Goal: Task Accomplishment & Management: Manage account settings

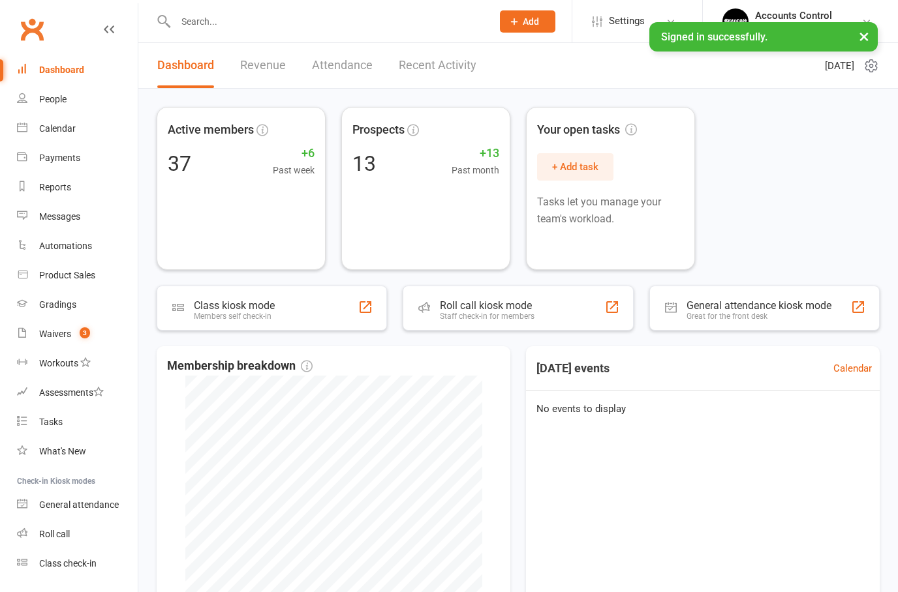
click at [872, 37] on button "×" at bounding box center [863, 36] width 23 height 28
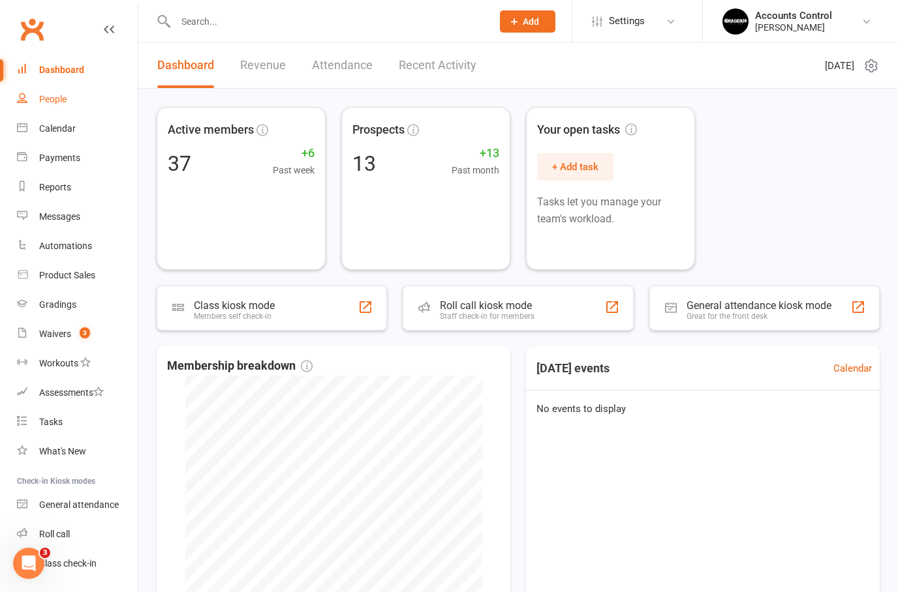
click at [47, 99] on div "People" at bounding box center [52, 99] width 27 height 10
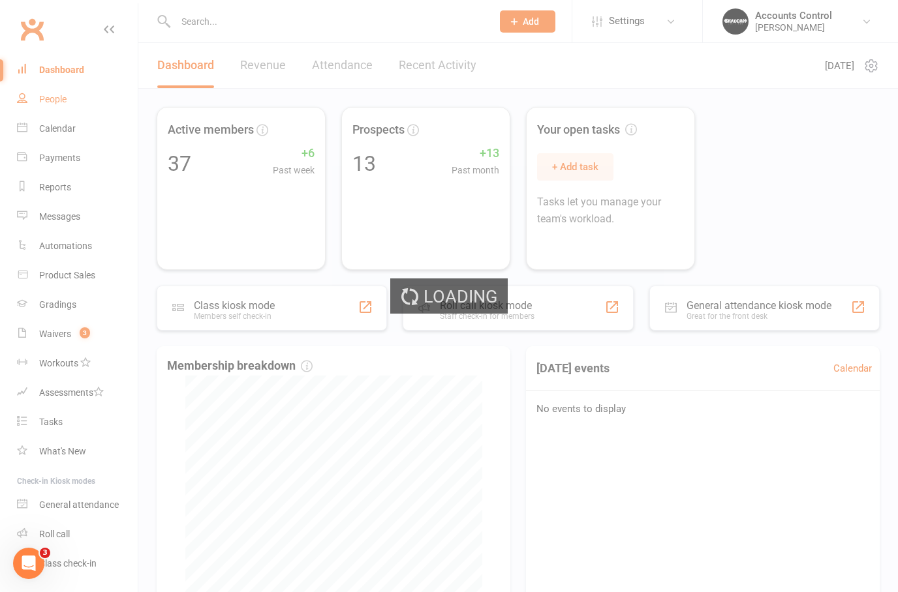
select select "50"
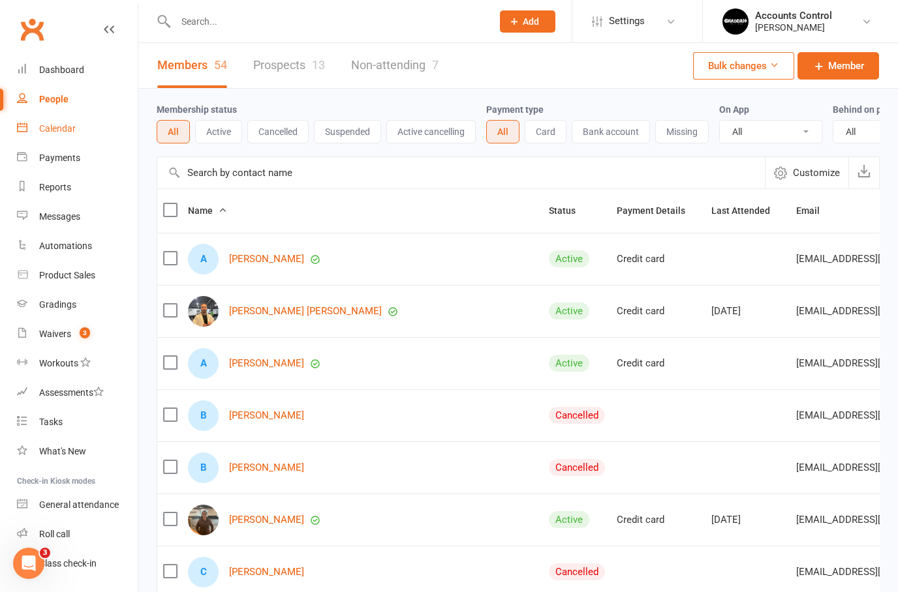
click at [59, 129] on div "Calendar" at bounding box center [57, 128] width 37 height 10
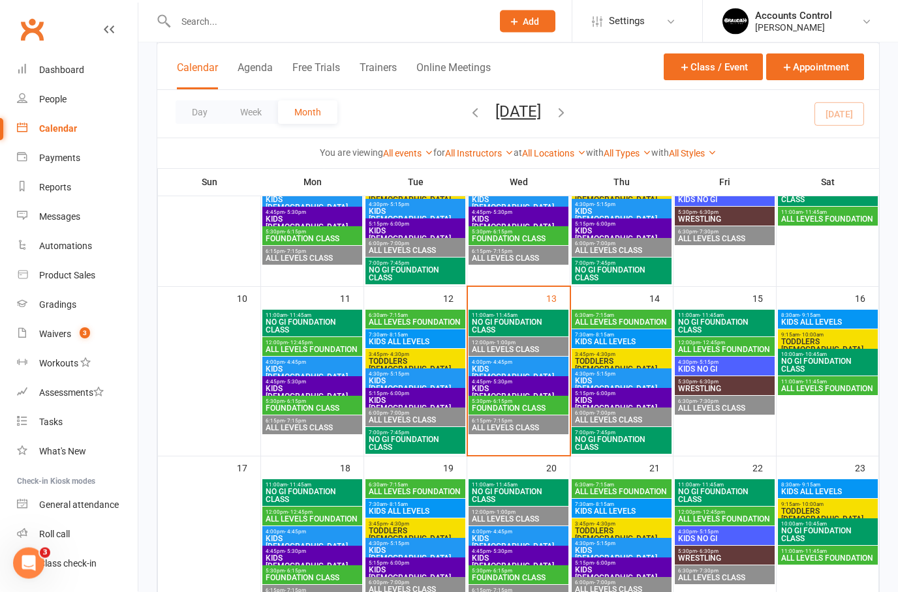
click at [641, 319] on span "ALL LEVELS FOUNDATION" at bounding box center [621, 323] width 95 height 8
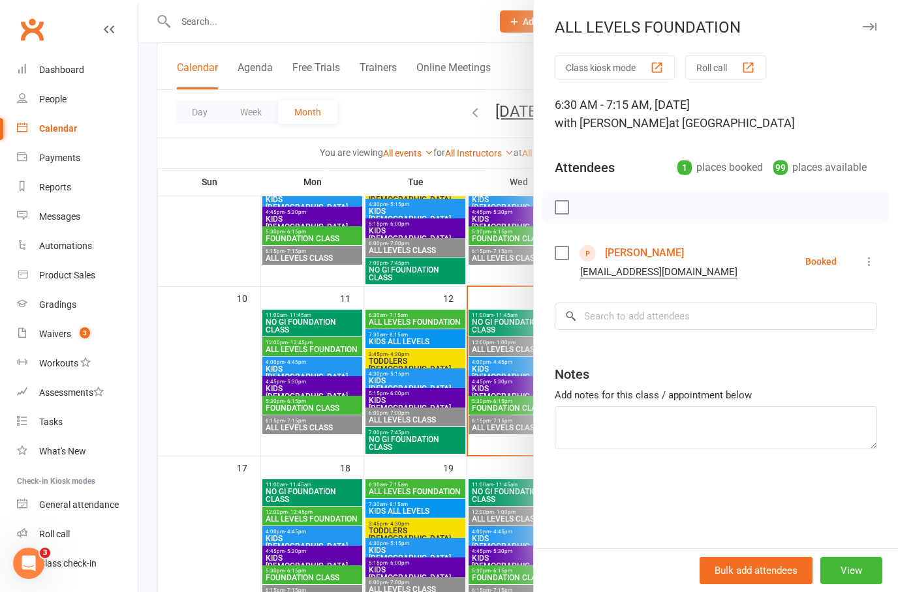
click at [441, 450] on div at bounding box center [517, 296] width 759 height 592
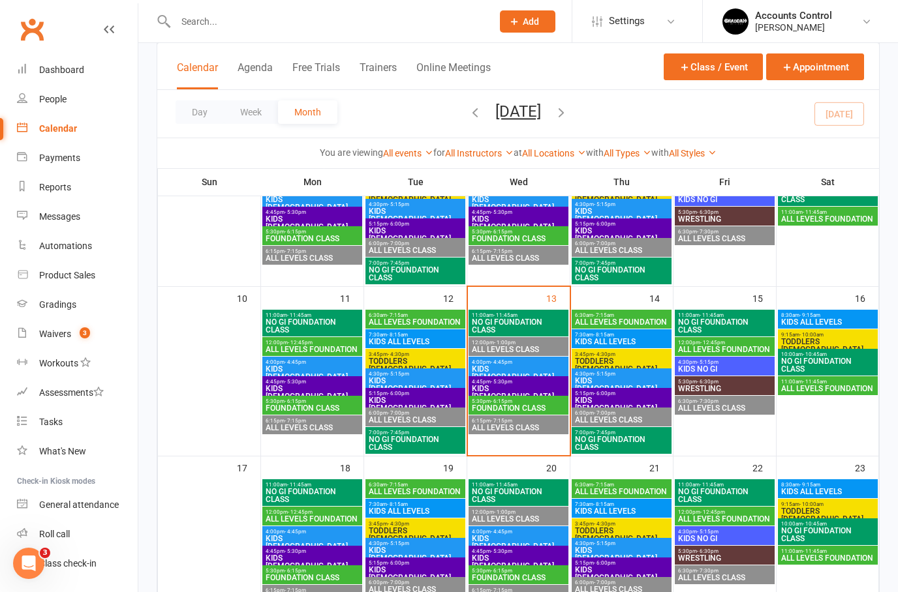
click at [526, 425] on span "ALL LEVELS CLASS" at bounding box center [518, 428] width 95 height 8
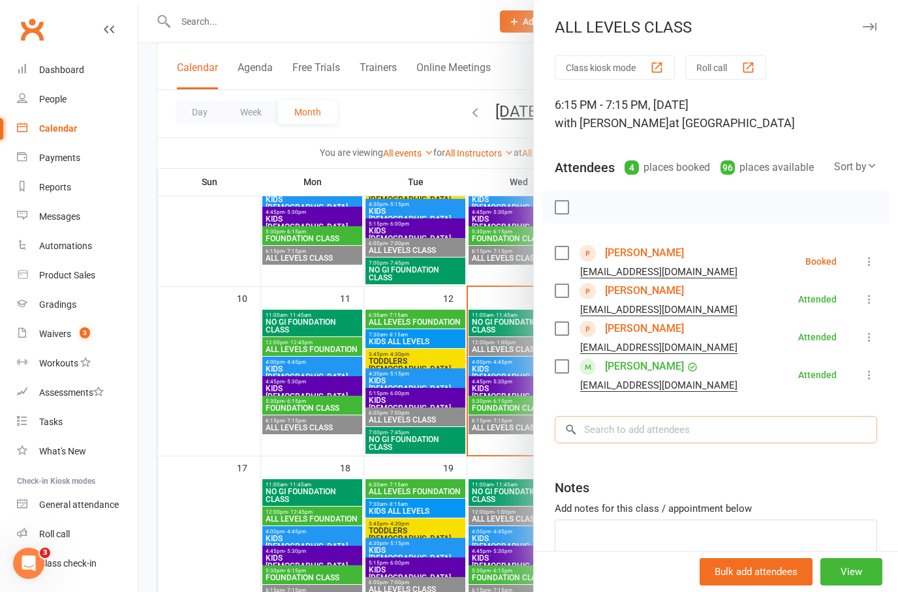
click at [675, 429] on input "search" at bounding box center [716, 429] width 322 height 27
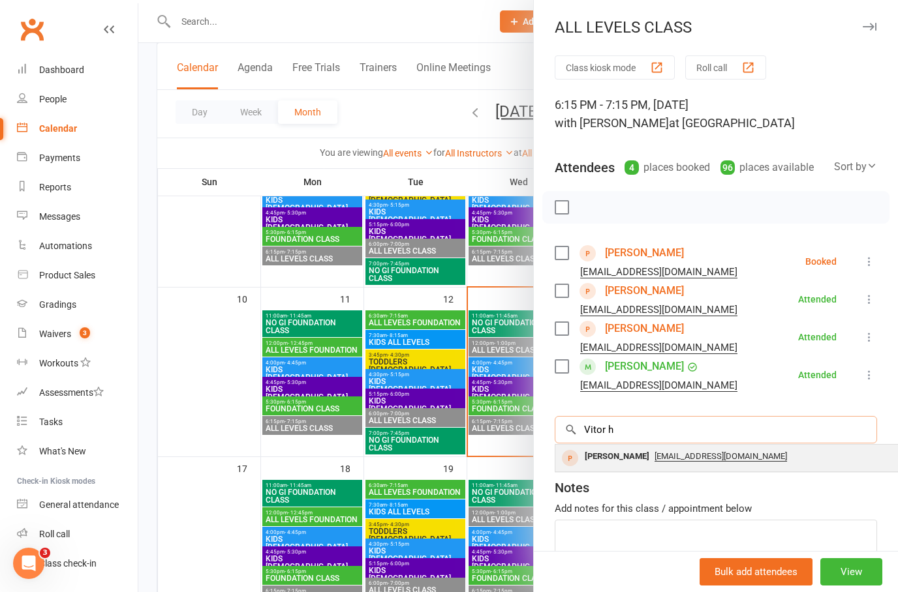
type input "Vitor h"
click at [626, 455] on div "[PERSON_NAME]" at bounding box center [616, 457] width 75 height 19
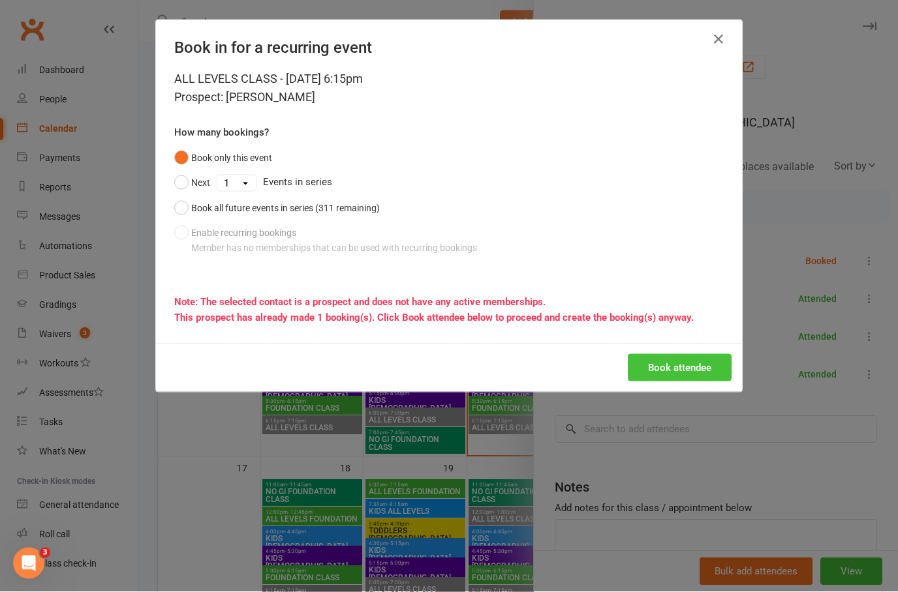
click at [691, 369] on button "Book attendee" at bounding box center [680, 367] width 104 height 27
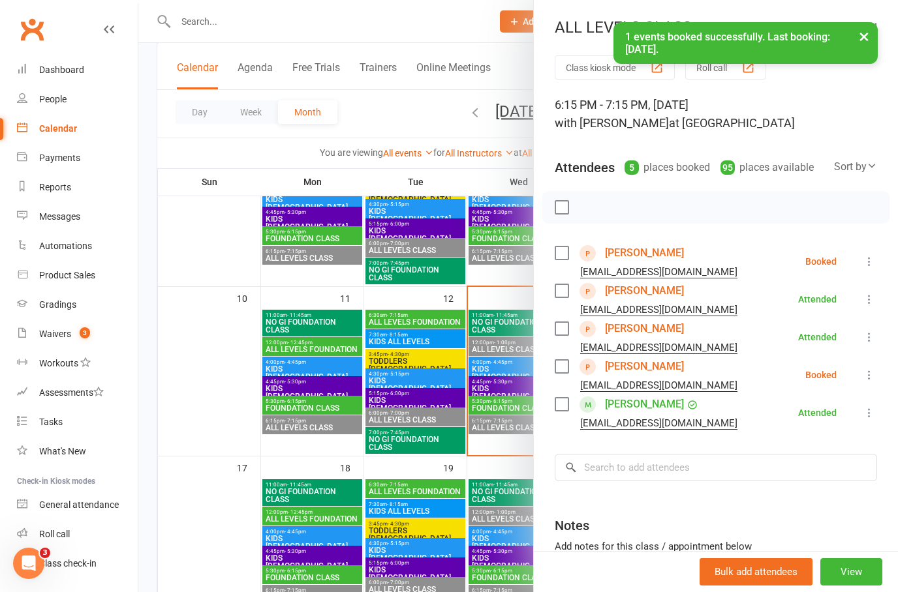
click at [217, 555] on div at bounding box center [517, 296] width 759 height 592
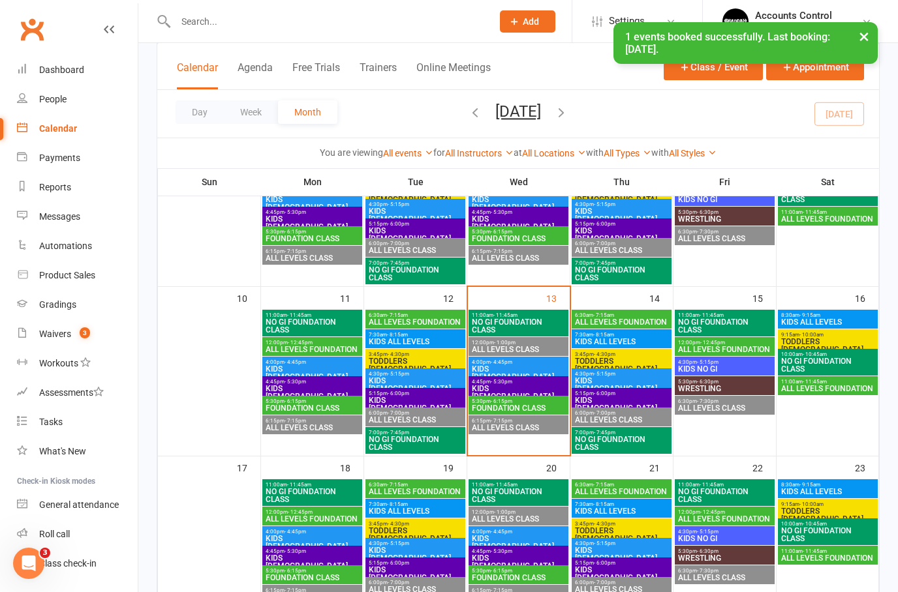
click at [624, 314] on span "6:30am - 7:15am" at bounding box center [621, 316] width 95 height 6
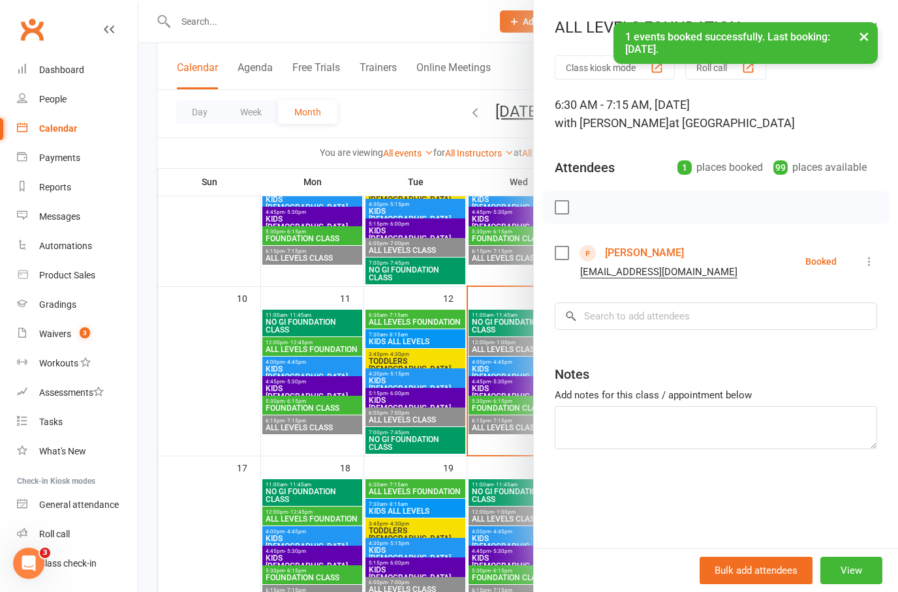
click at [876, 262] on icon at bounding box center [868, 261] width 13 height 13
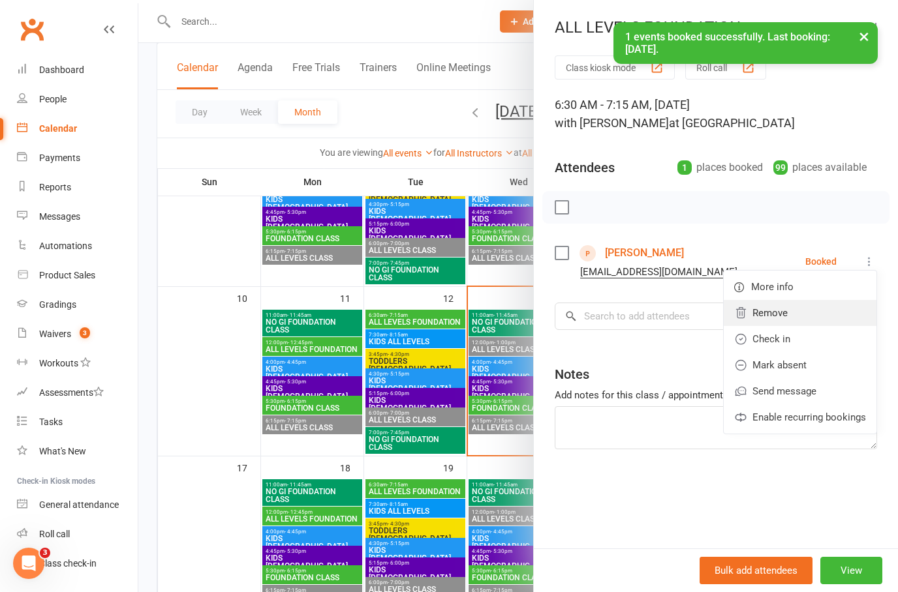
click at [817, 313] on link "Remove" at bounding box center [800, 313] width 153 height 26
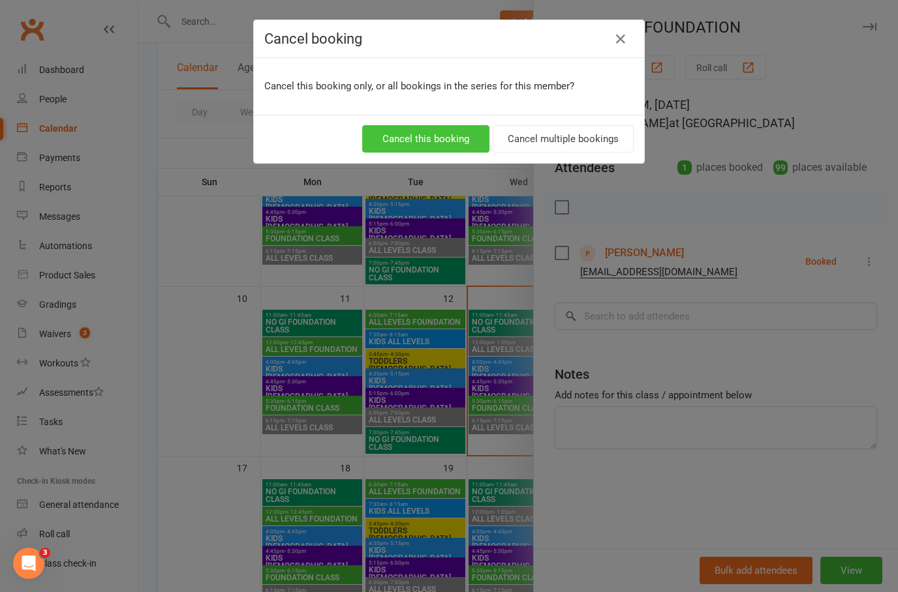
click at [421, 139] on button "Cancel this booking" at bounding box center [425, 138] width 127 height 27
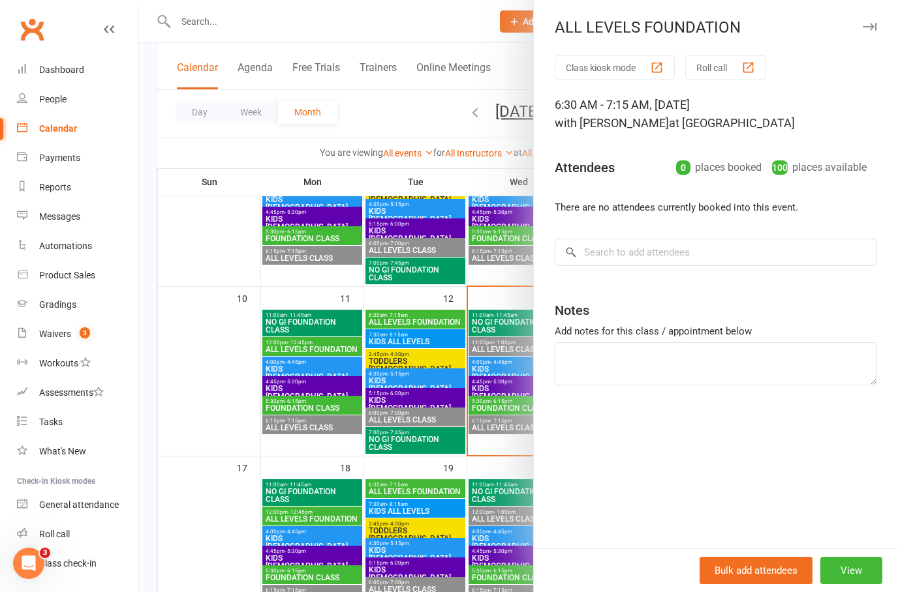
click at [252, 466] on div at bounding box center [517, 296] width 759 height 592
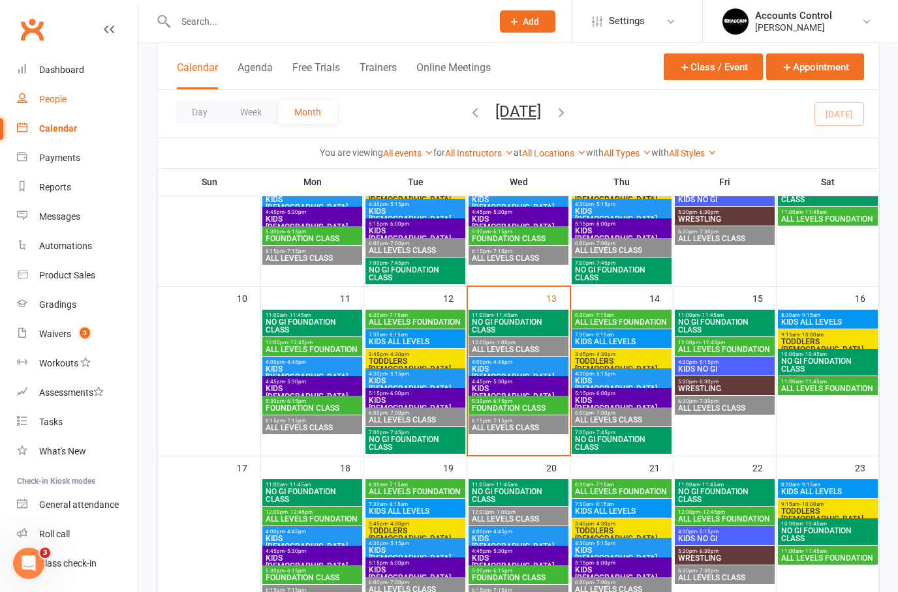
click at [55, 108] on link "People" at bounding box center [77, 99] width 121 height 29
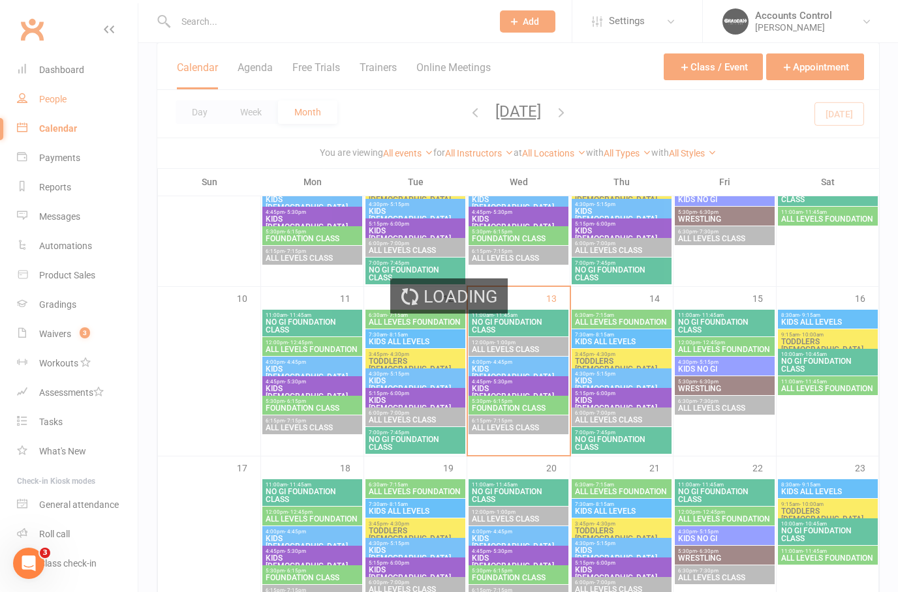
select select "50"
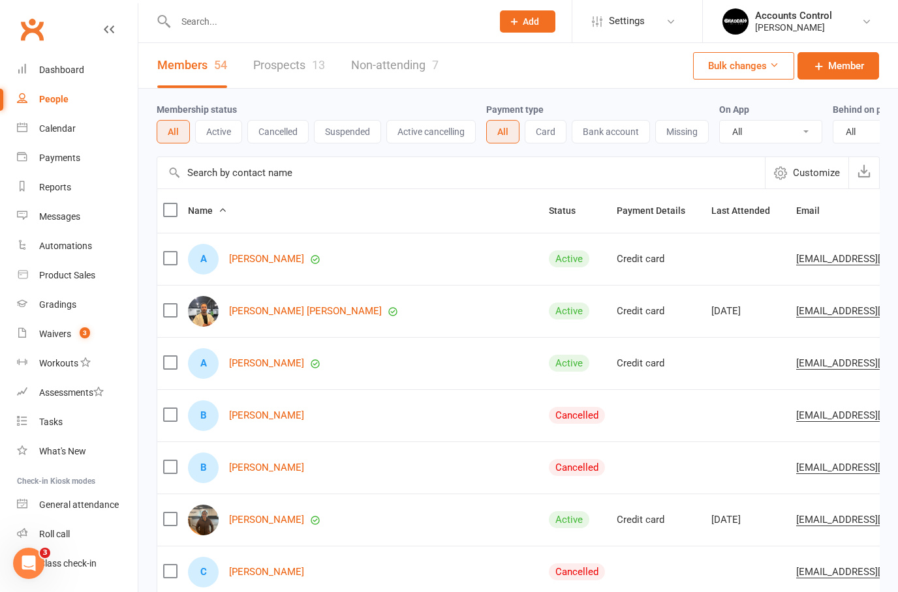
click at [290, 61] on link "Prospects 13" at bounding box center [289, 65] width 72 height 45
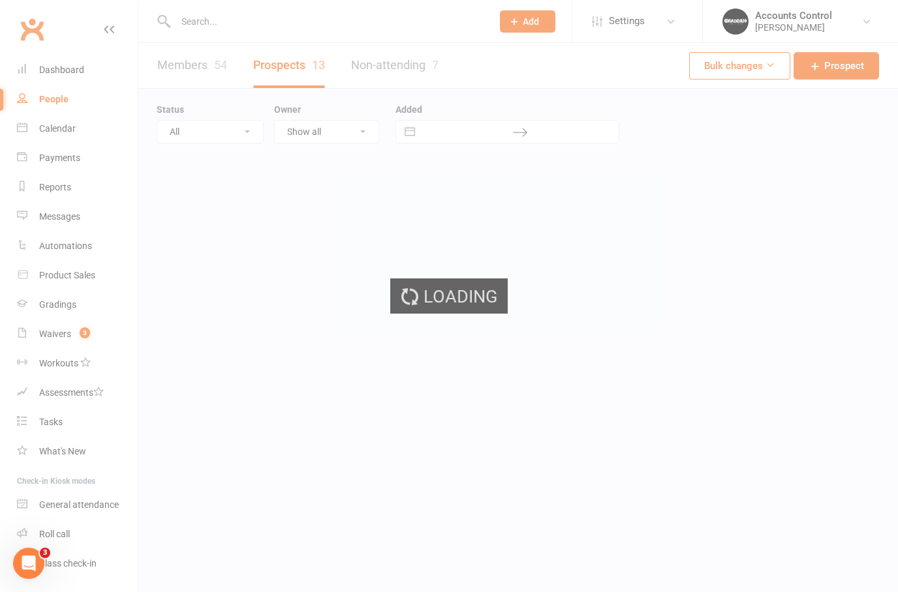
select select "100"
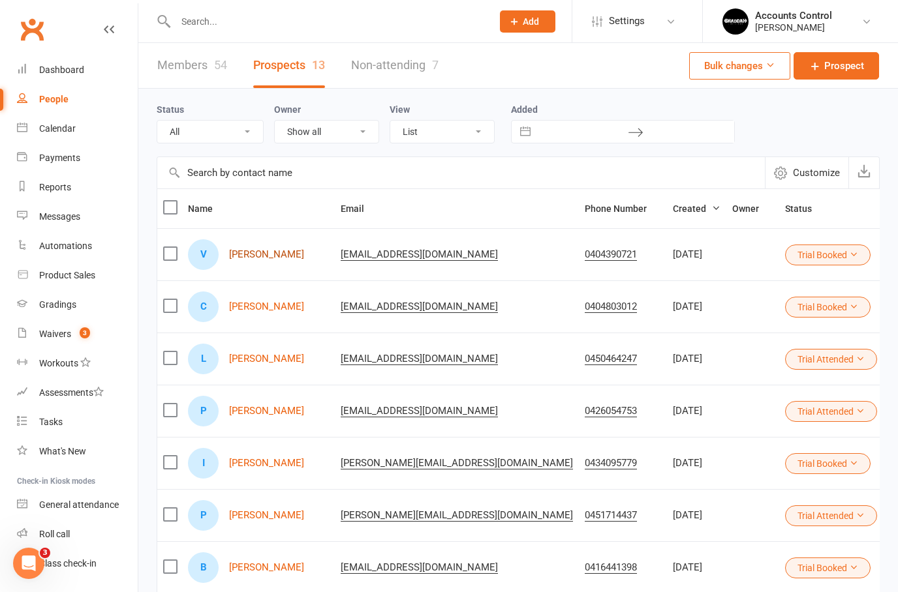
click at [254, 253] on link "[PERSON_NAME]" at bounding box center [266, 254] width 75 height 11
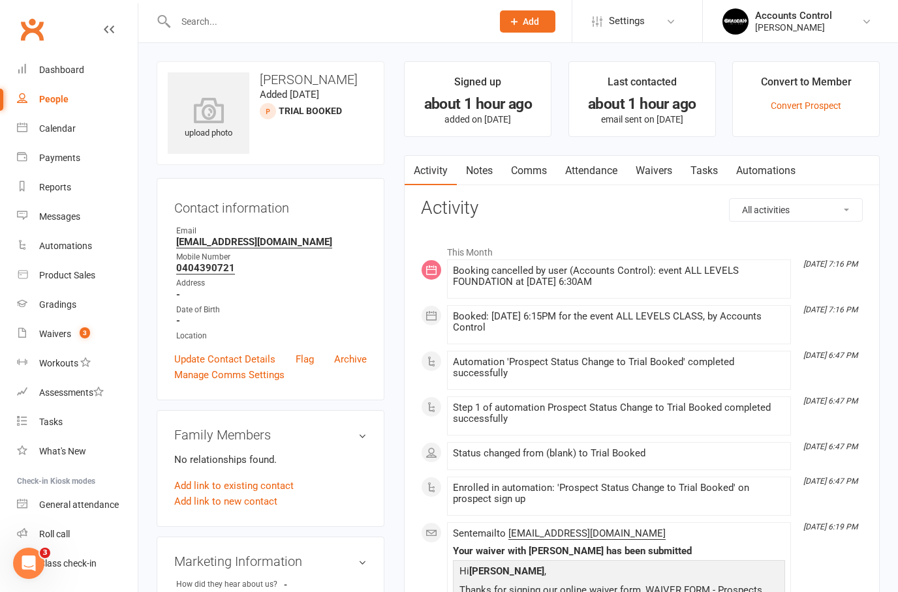
click at [659, 165] on link "Waivers" at bounding box center [653, 171] width 55 height 30
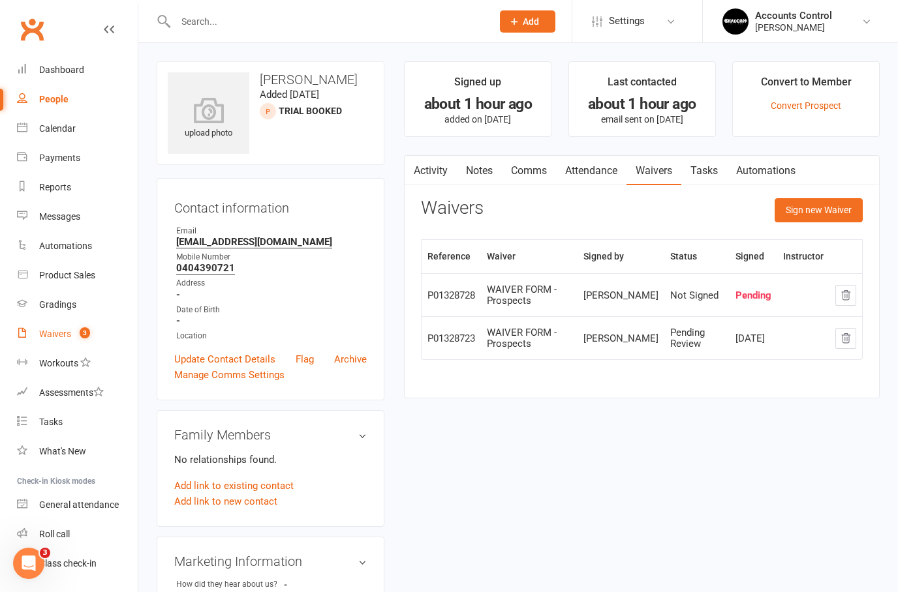
click at [60, 330] on div "Waivers" at bounding box center [55, 334] width 32 height 10
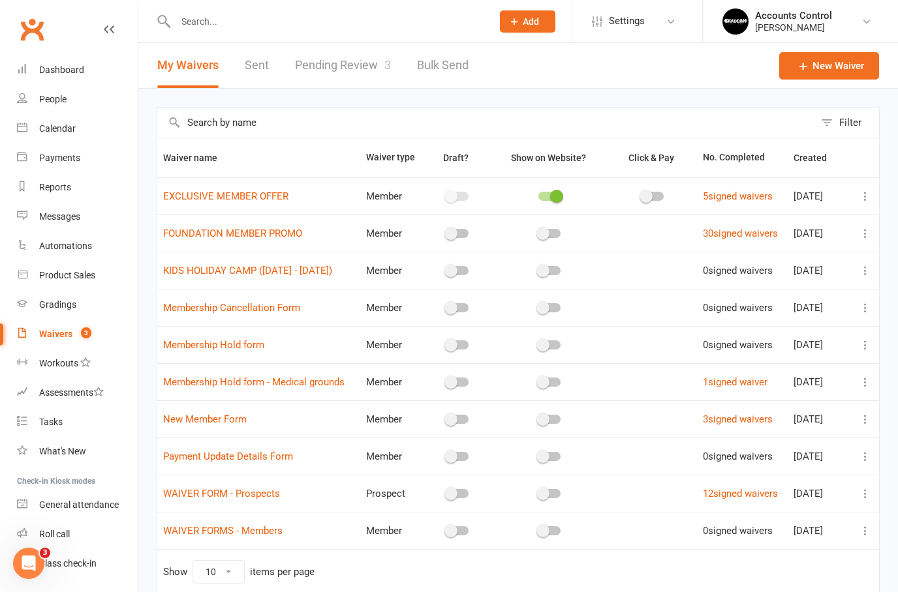
click at [329, 74] on link "Pending Review 3" at bounding box center [343, 65] width 96 height 45
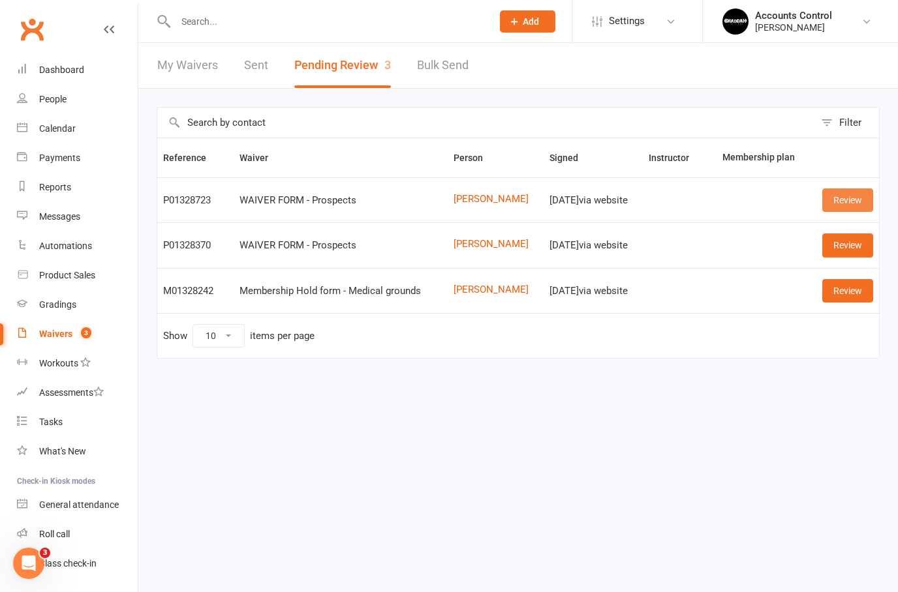
click at [856, 199] on link "Review" at bounding box center [847, 200] width 51 height 23
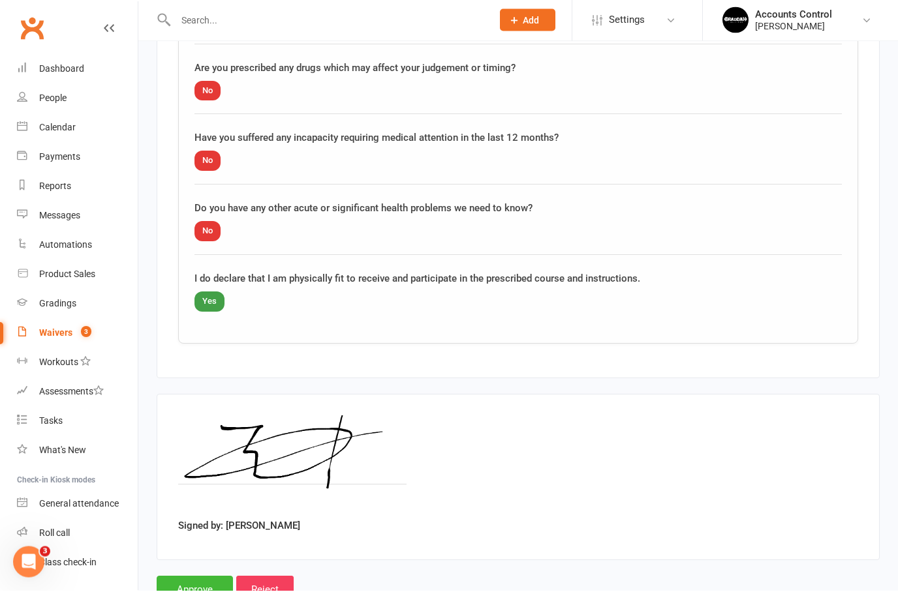
scroll to position [1296, 0]
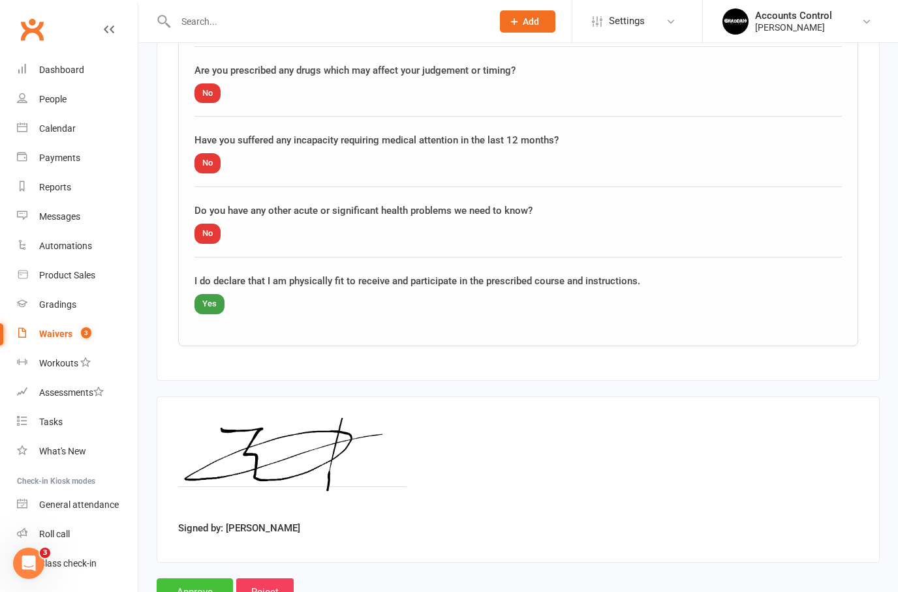
click at [185, 589] on input "Approve" at bounding box center [195, 592] width 76 height 27
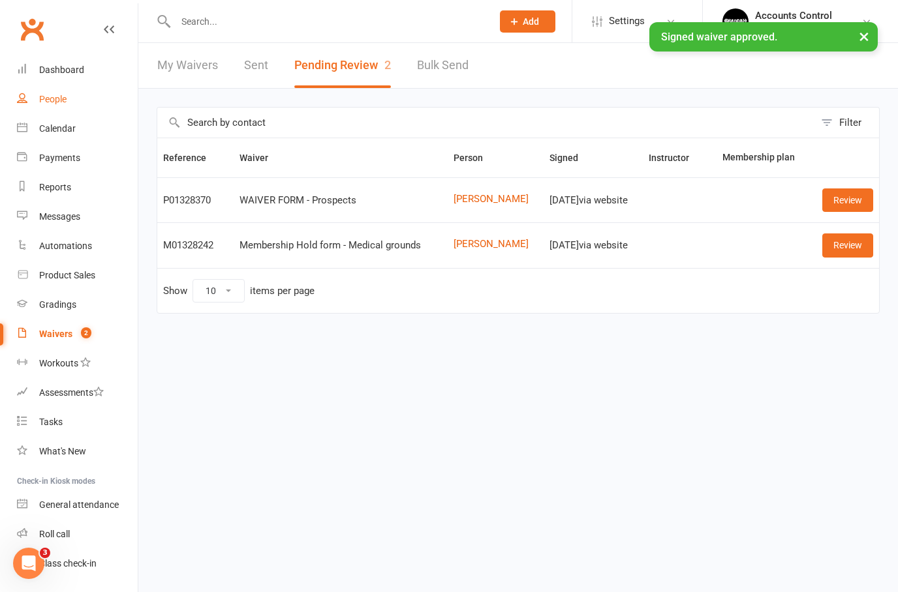
click at [41, 104] on div "People" at bounding box center [52, 99] width 27 height 10
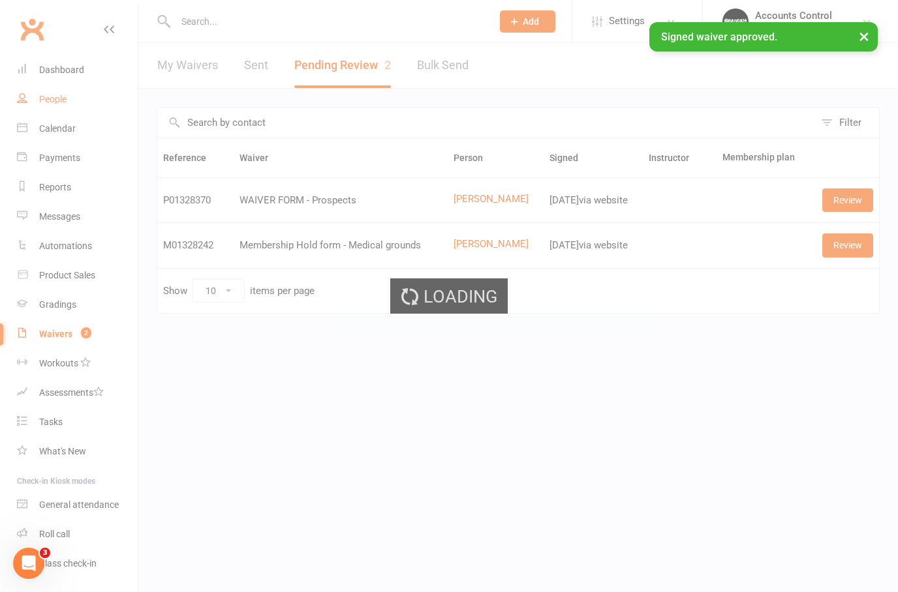
select select "100"
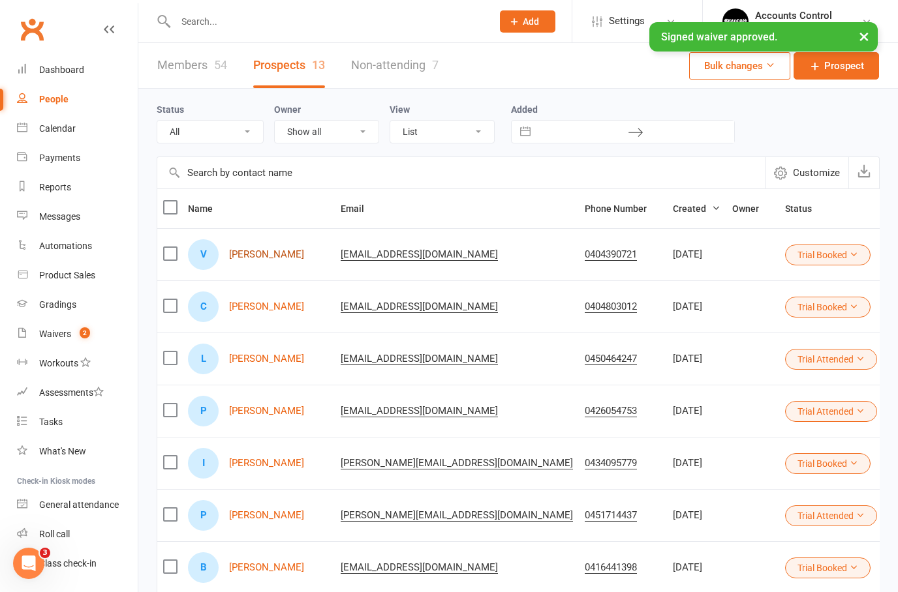
click at [245, 251] on link "[PERSON_NAME]" at bounding box center [266, 254] width 75 height 11
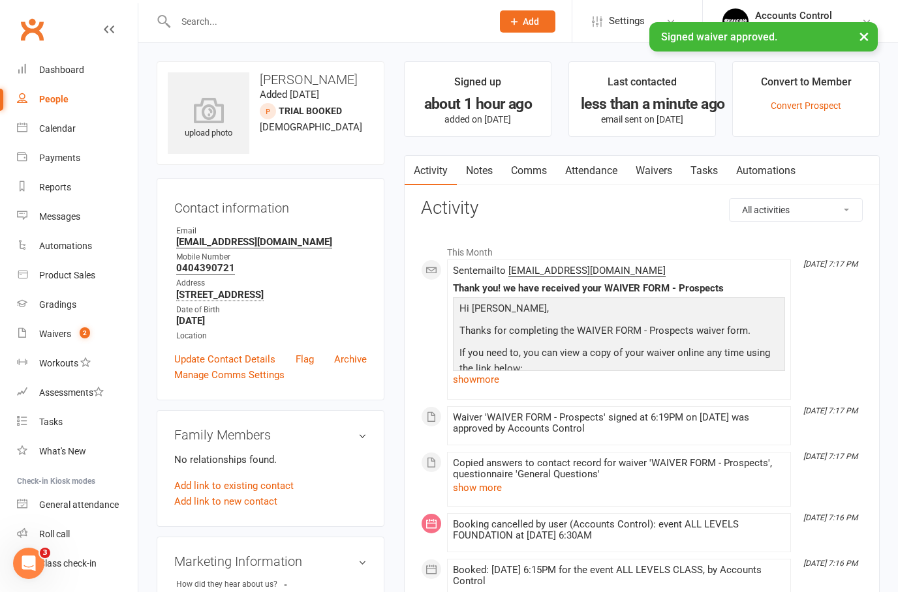
click at [674, 173] on link "Waivers" at bounding box center [653, 171] width 55 height 30
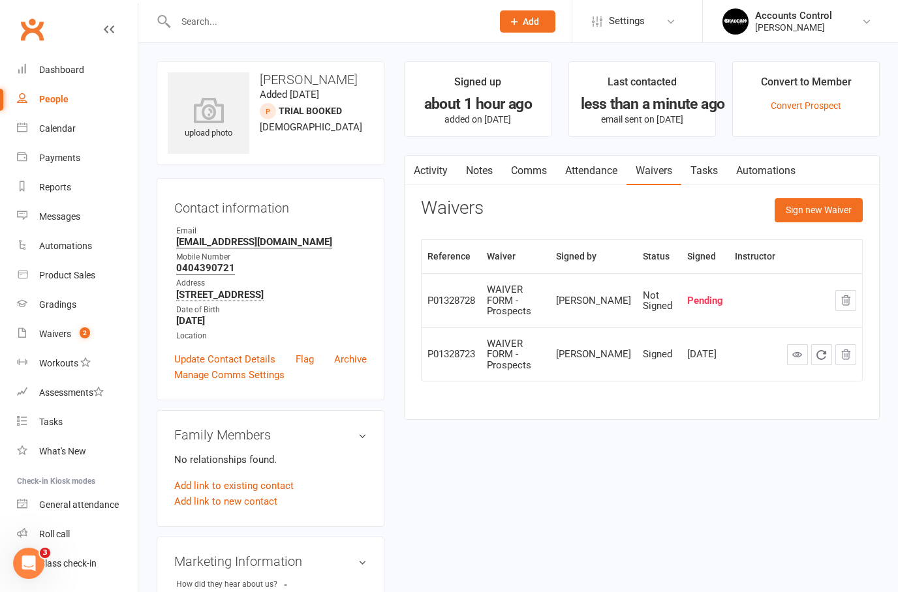
click at [852, 302] on button "button" at bounding box center [845, 300] width 21 height 21
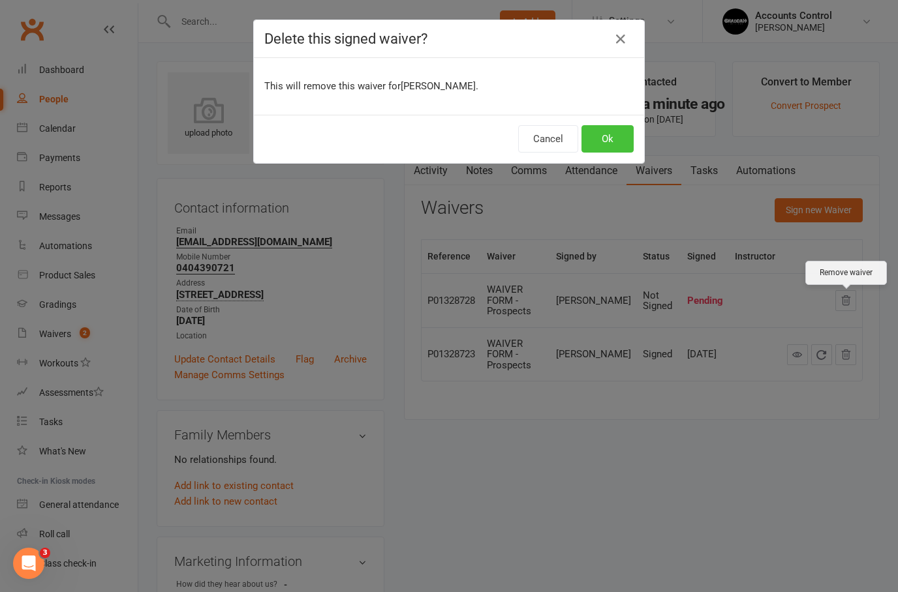
click at [598, 131] on button "Ok" at bounding box center [607, 138] width 52 height 27
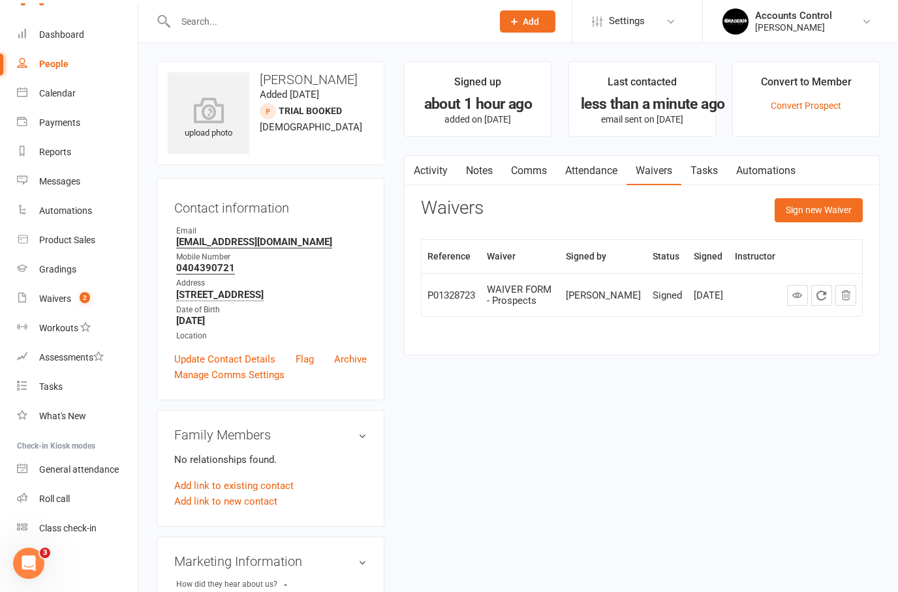
scroll to position [35, 0]
click at [73, 524] on div "Class check-in" at bounding box center [67, 528] width 57 height 10
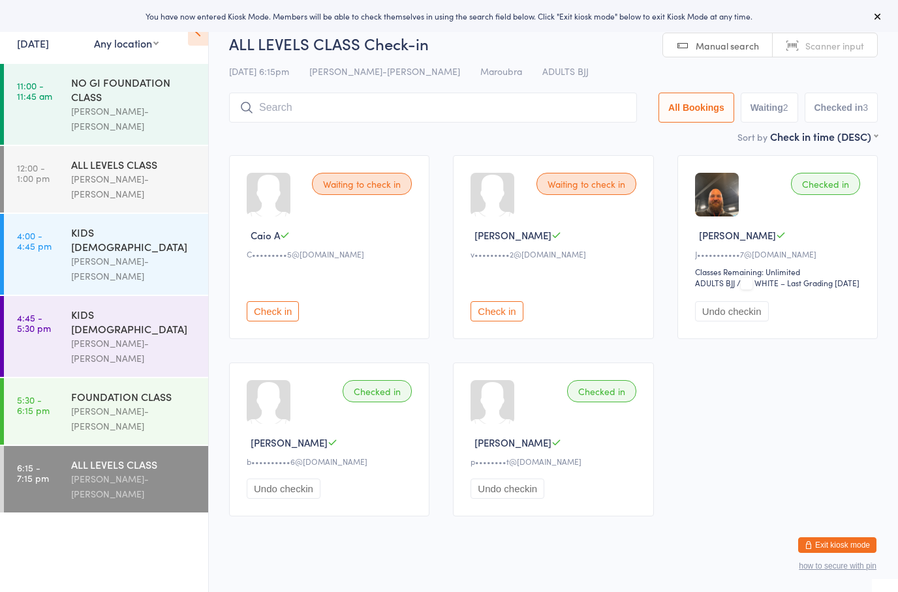
click at [275, 322] on button "Check in" at bounding box center [273, 311] width 52 height 20
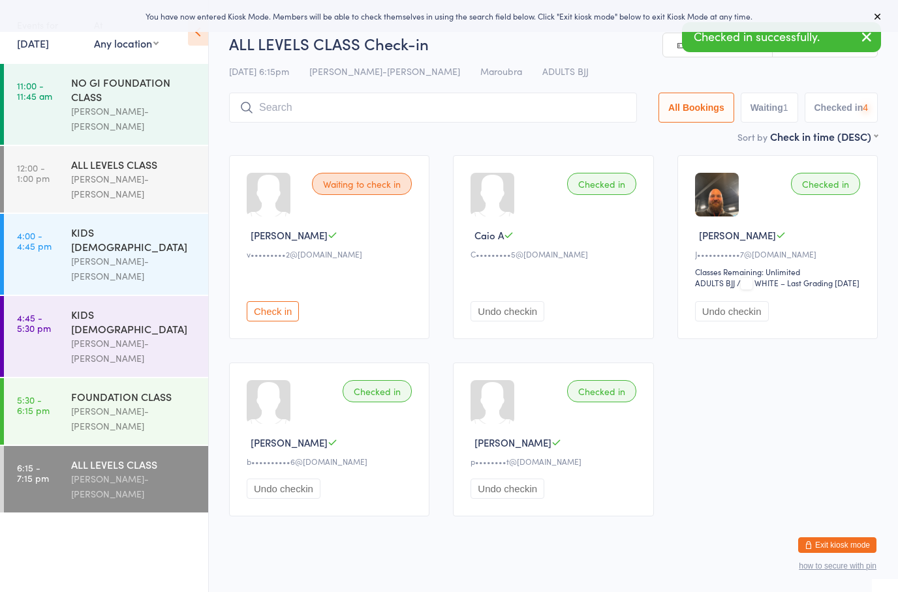
click at [263, 322] on button "Check in" at bounding box center [273, 311] width 52 height 20
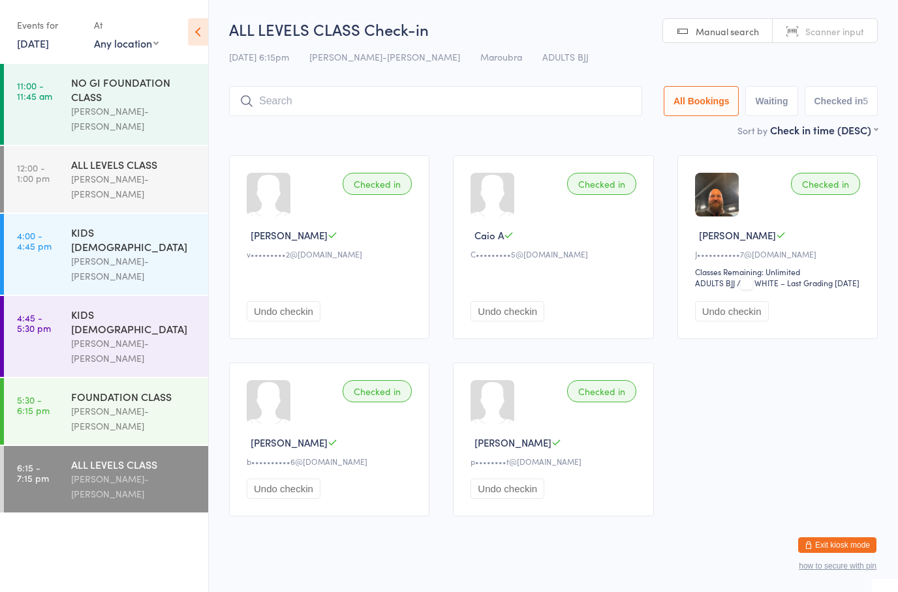
click at [847, 549] on button "Exit kiosk mode" at bounding box center [837, 546] width 78 height 16
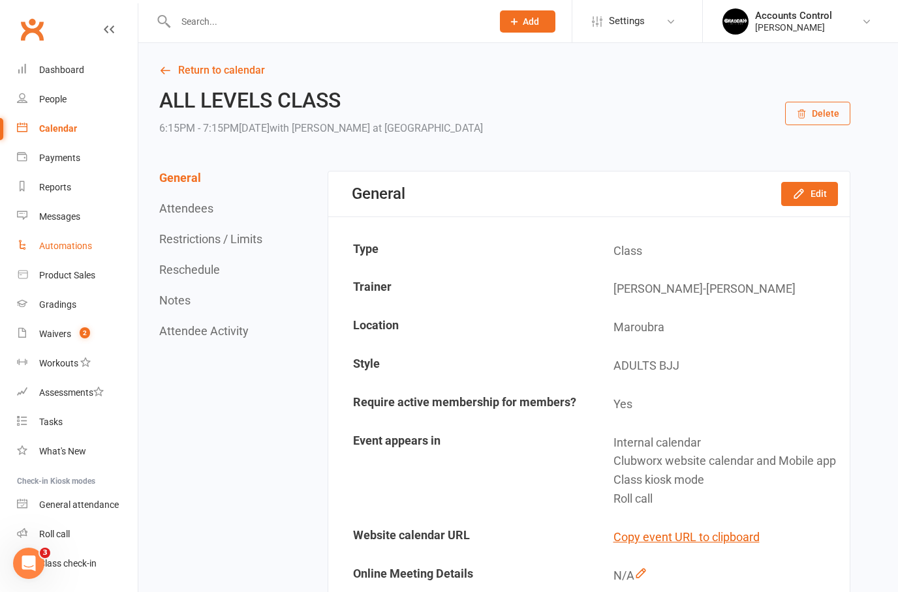
click at [50, 236] on link "Automations" at bounding box center [77, 246] width 121 height 29
